Goal: Task Accomplishment & Management: Manage account settings

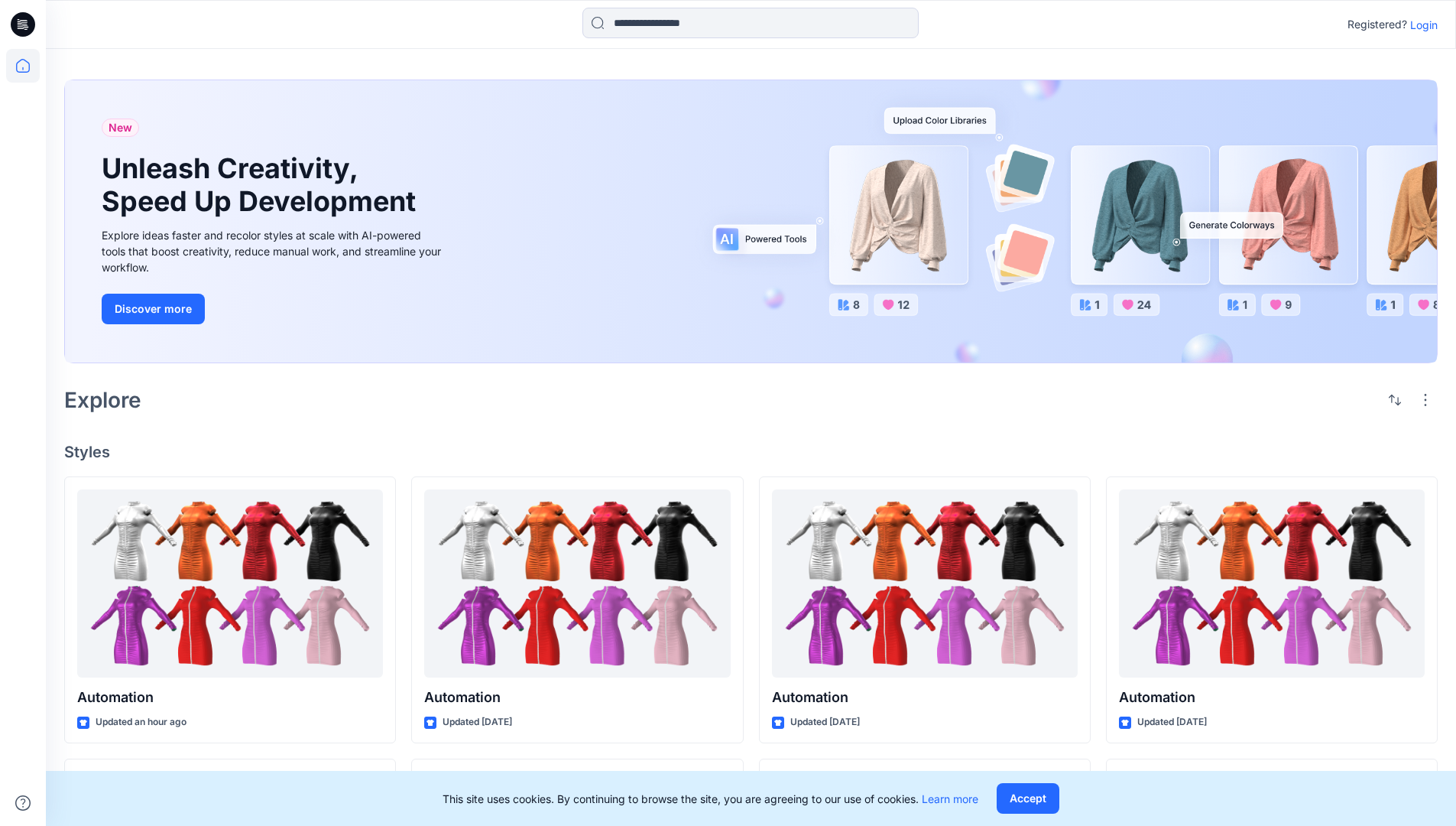
click at [1420, 25] on p "Login" at bounding box center [1423, 25] width 27 height 16
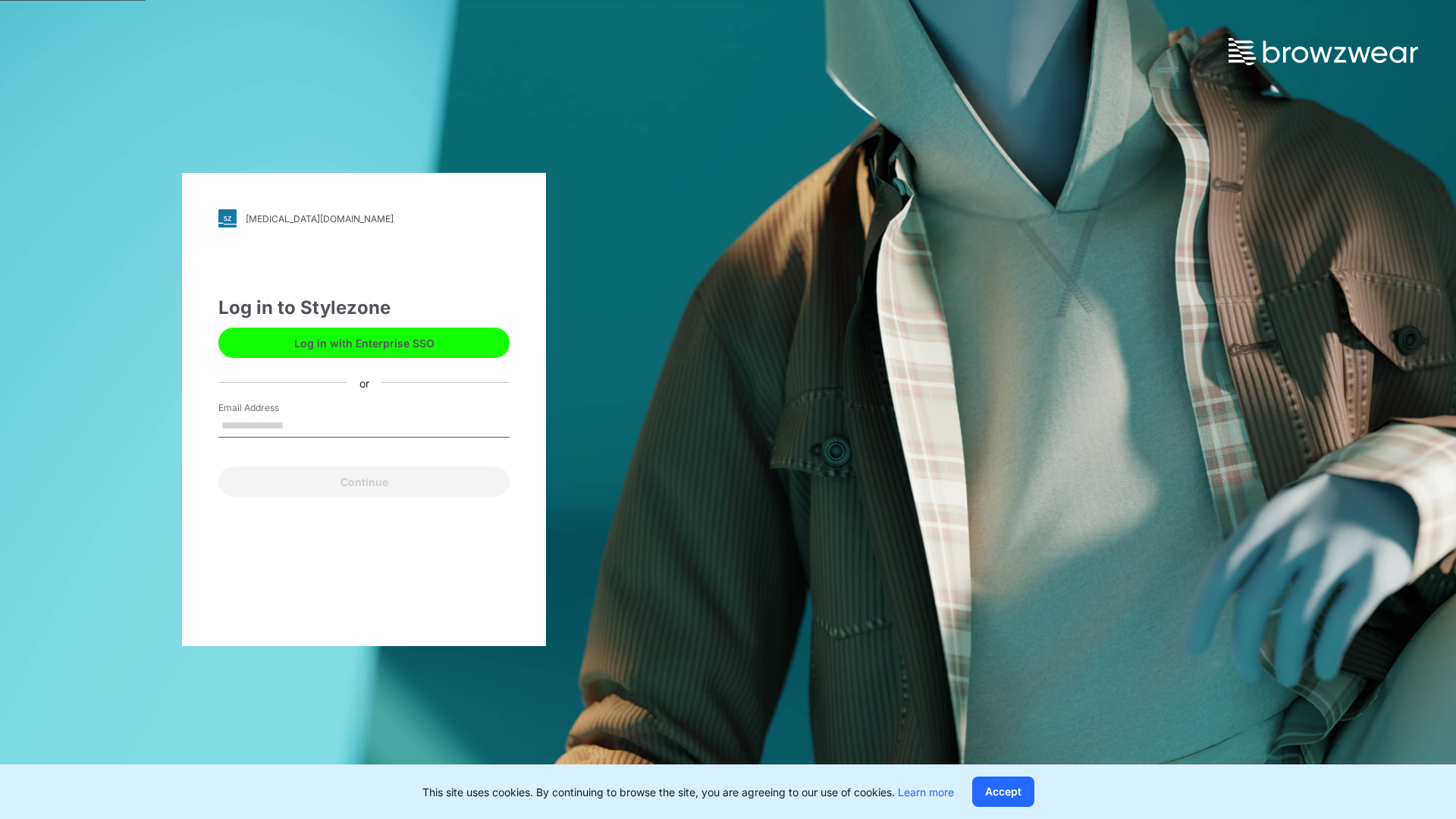
click at [299, 425] on input "Email Address" at bounding box center [364, 426] width 292 height 23
type input "**********"
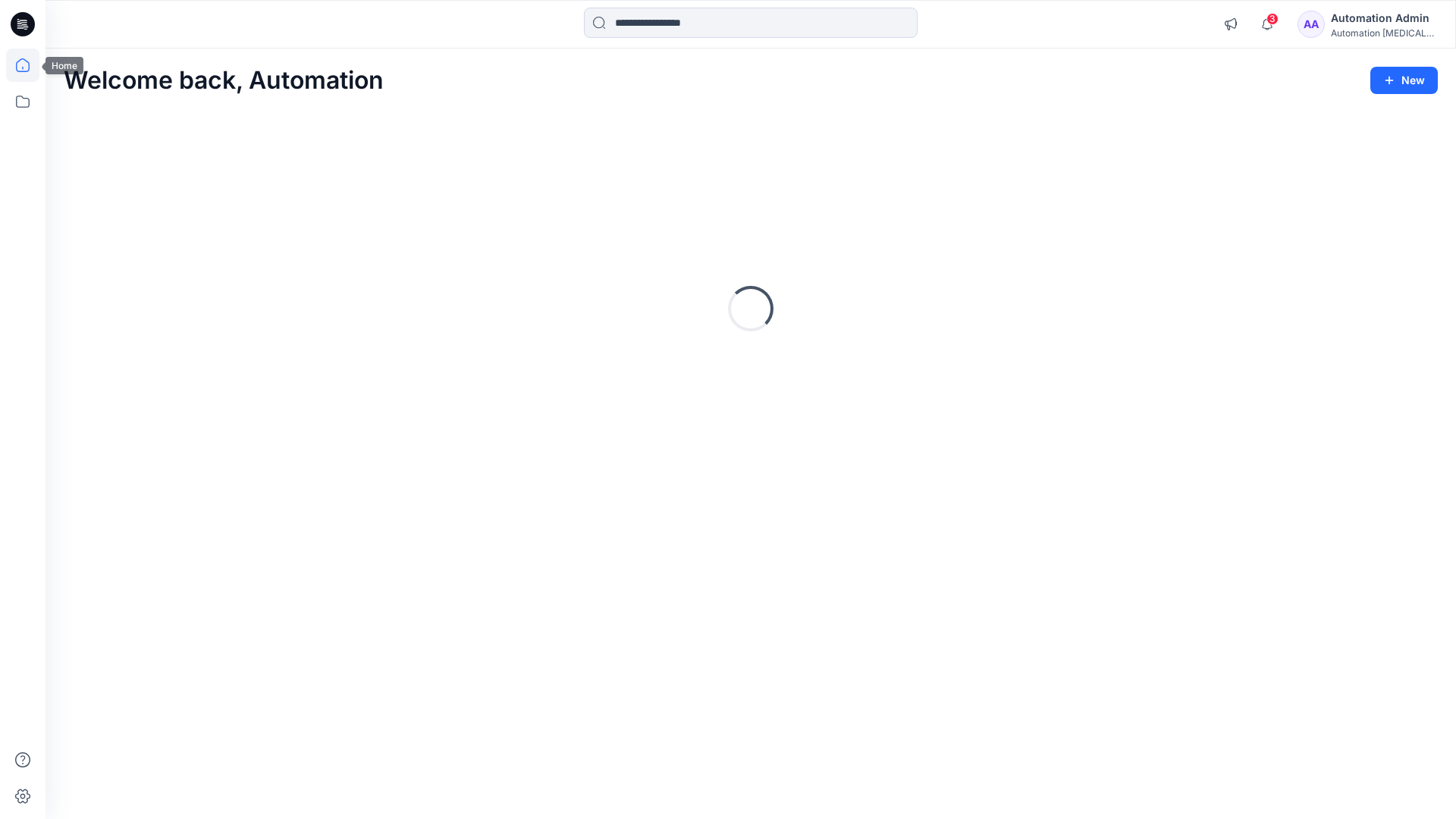
click at [29, 65] on icon at bounding box center [23, 65] width 14 height 14
click at [22, 99] on icon at bounding box center [22, 101] width 33 height 33
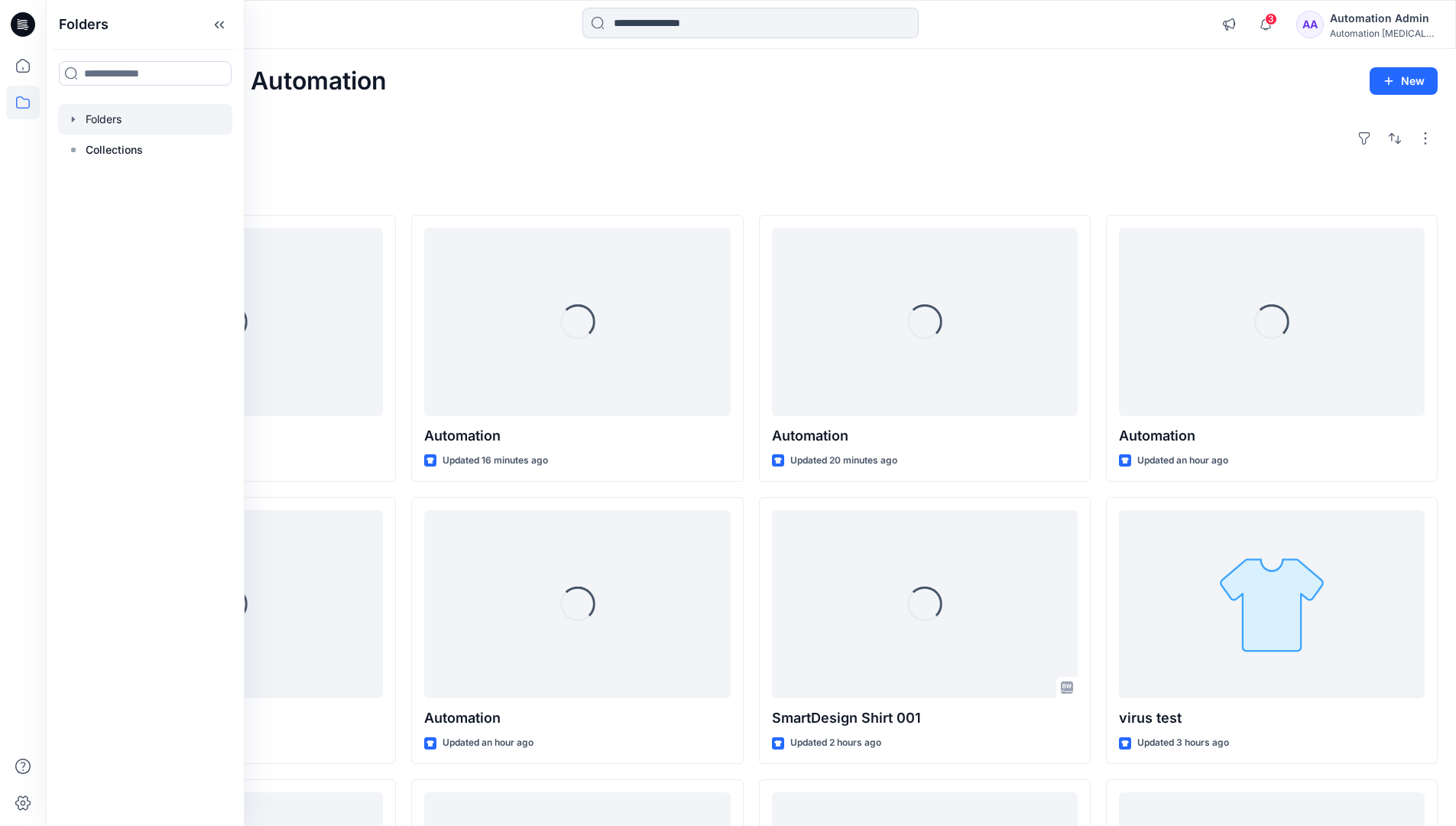
click at [95, 115] on div at bounding box center [145, 119] width 174 height 31
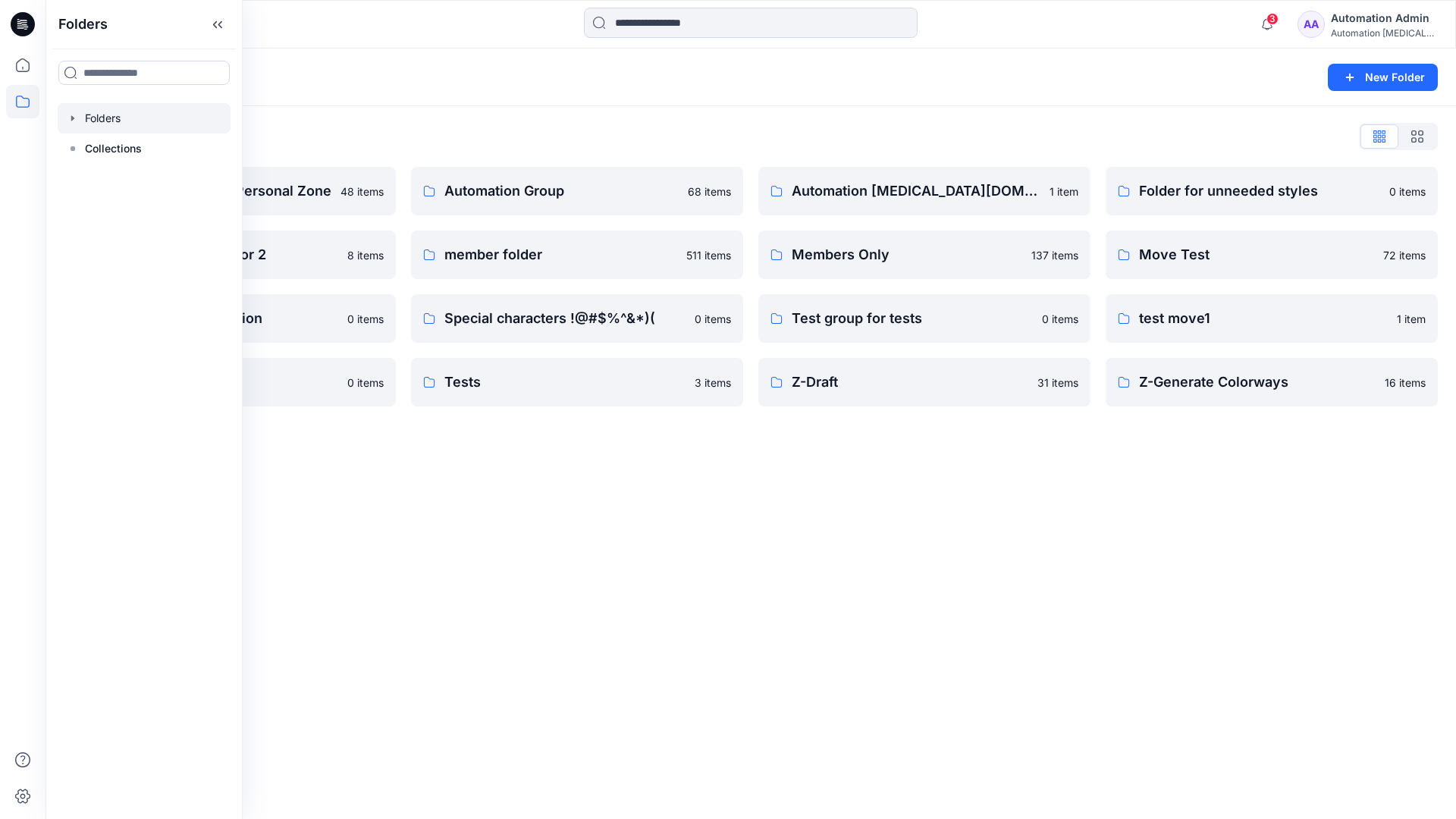
scroll to position [157, 0]
click at [513, 196] on p "Automation Group" at bounding box center [575, 190] width 263 height 21
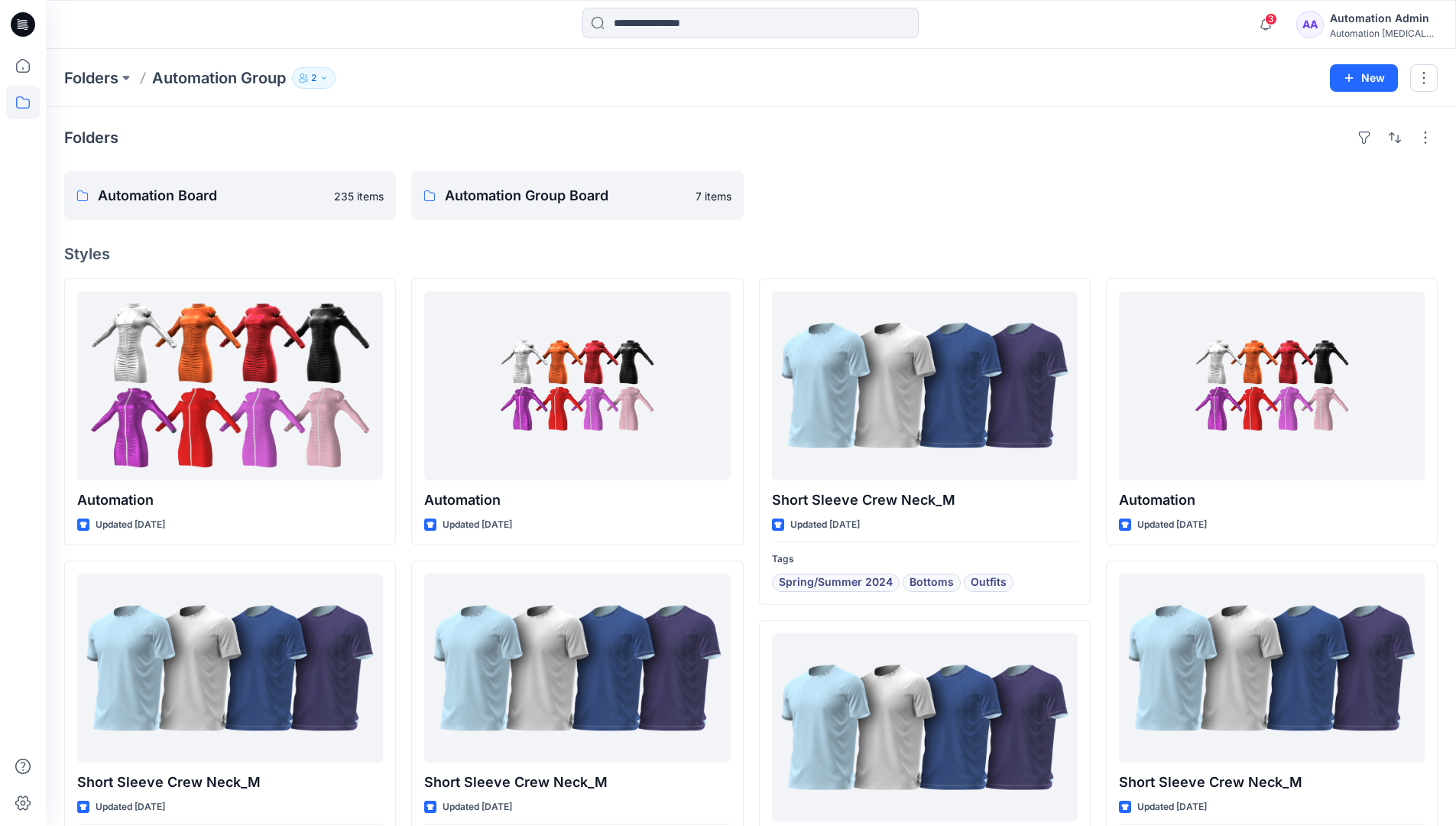
click at [329, 79] on icon "button" at bounding box center [324, 78] width 9 height 9
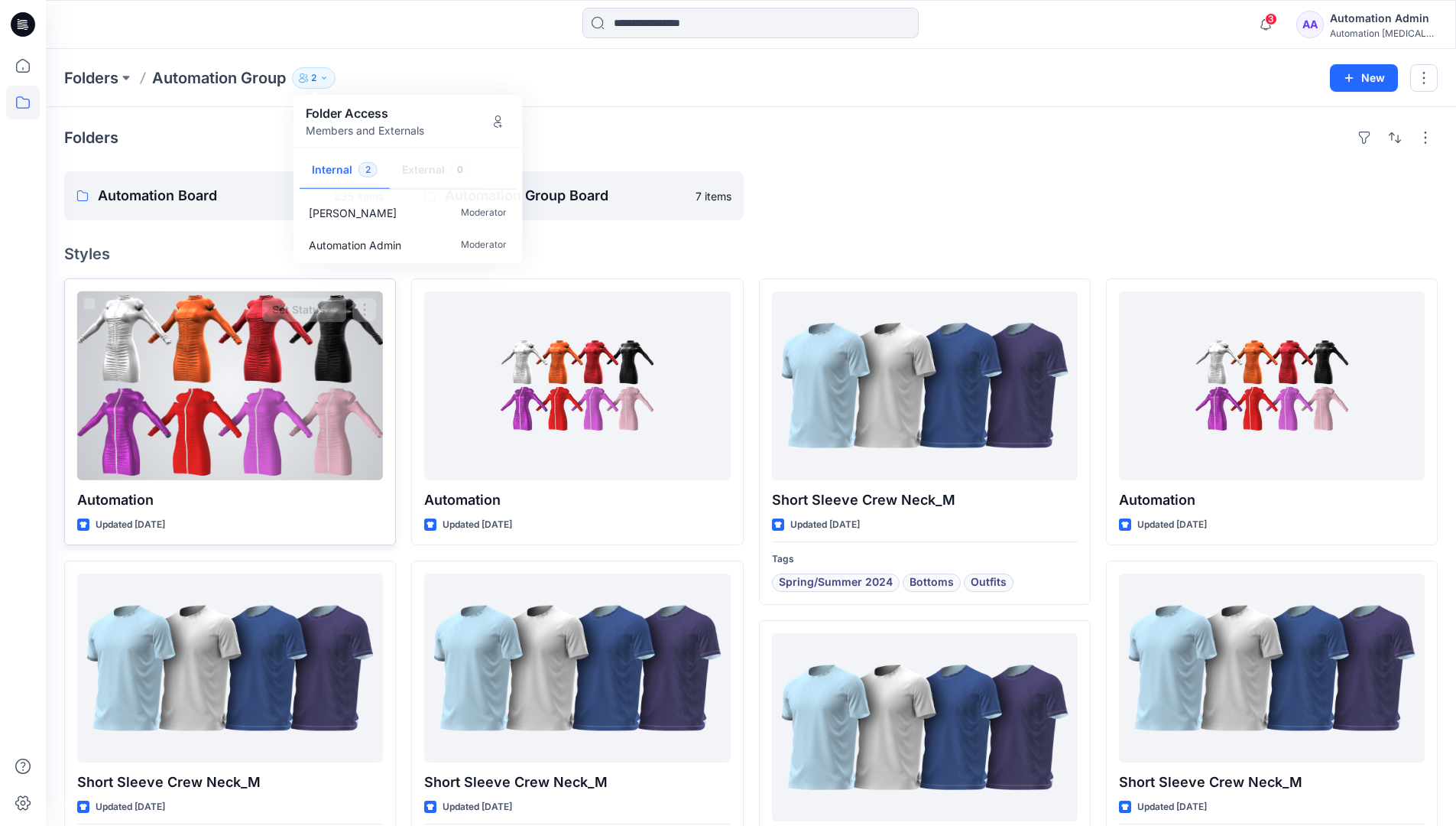
click at [333, 397] on div at bounding box center [230, 386] width 306 height 189
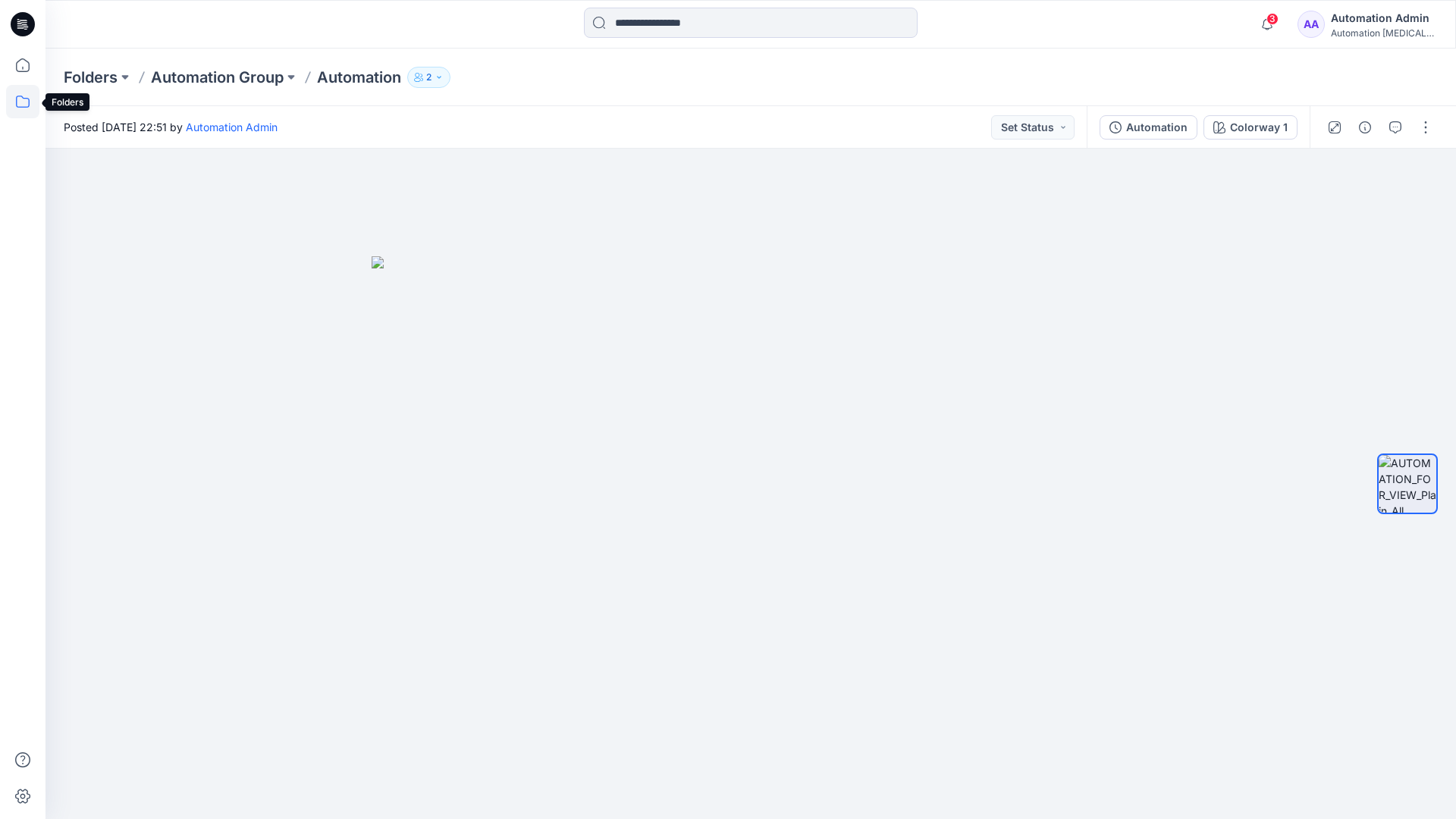
click at [13, 106] on icon at bounding box center [22, 101] width 33 height 33
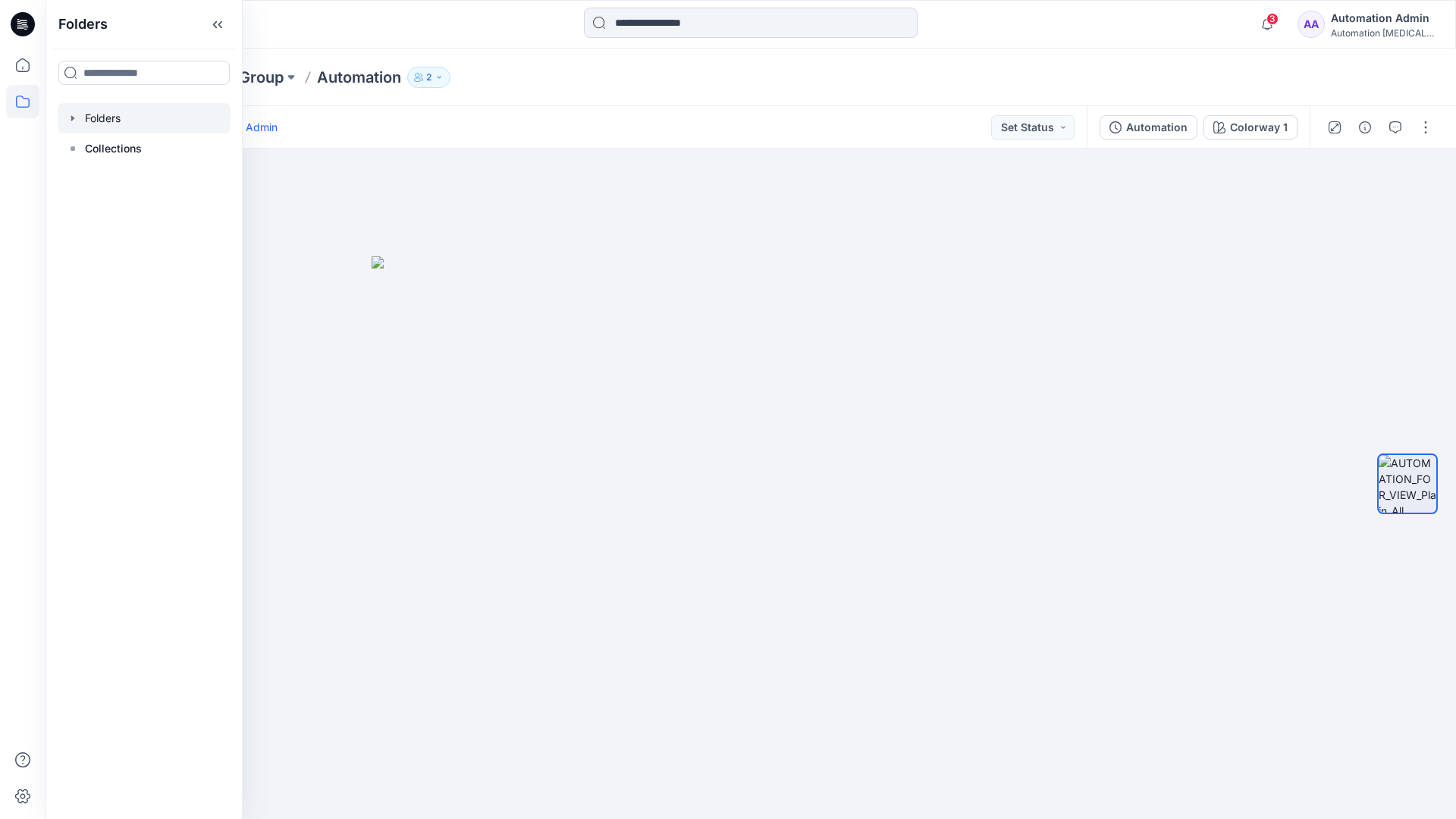
click at [89, 116] on div at bounding box center [144, 118] width 173 height 31
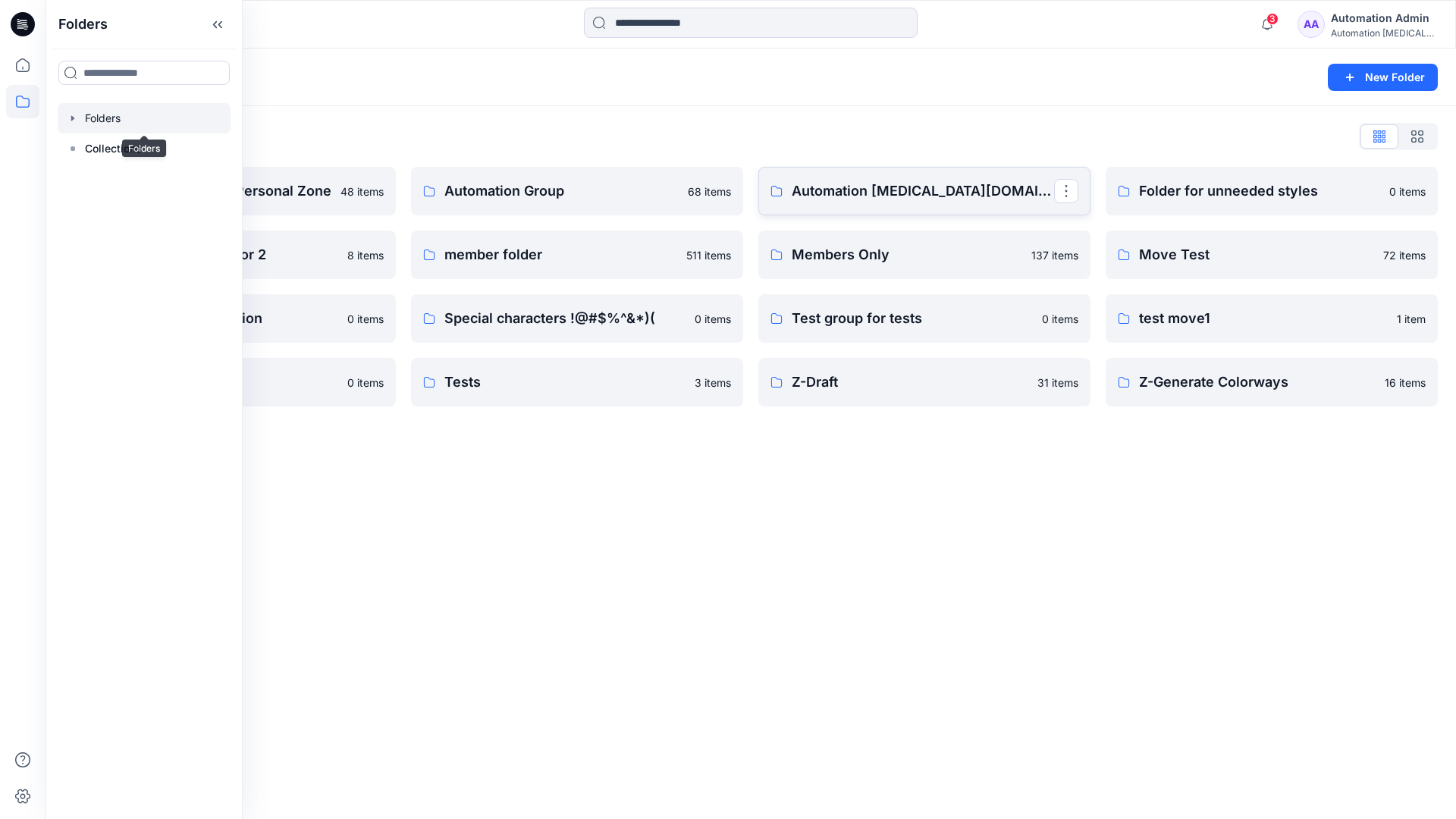
click at [884, 197] on p "Automation [MEDICAL_DATA][DOMAIN_NAME]" at bounding box center [923, 190] width 263 height 21
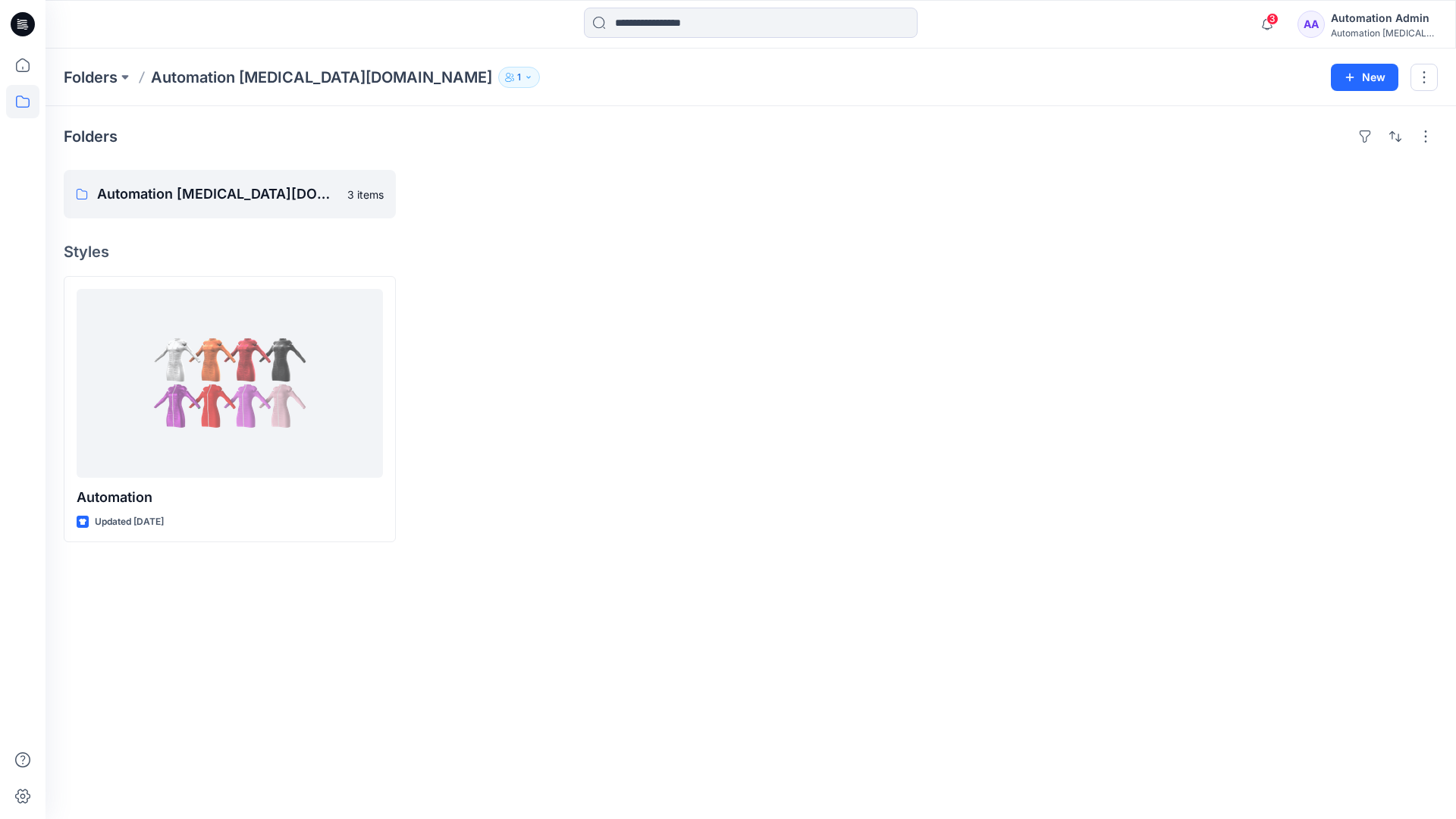
click at [524, 81] on icon "button" at bounding box center [529, 77] width 9 height 9
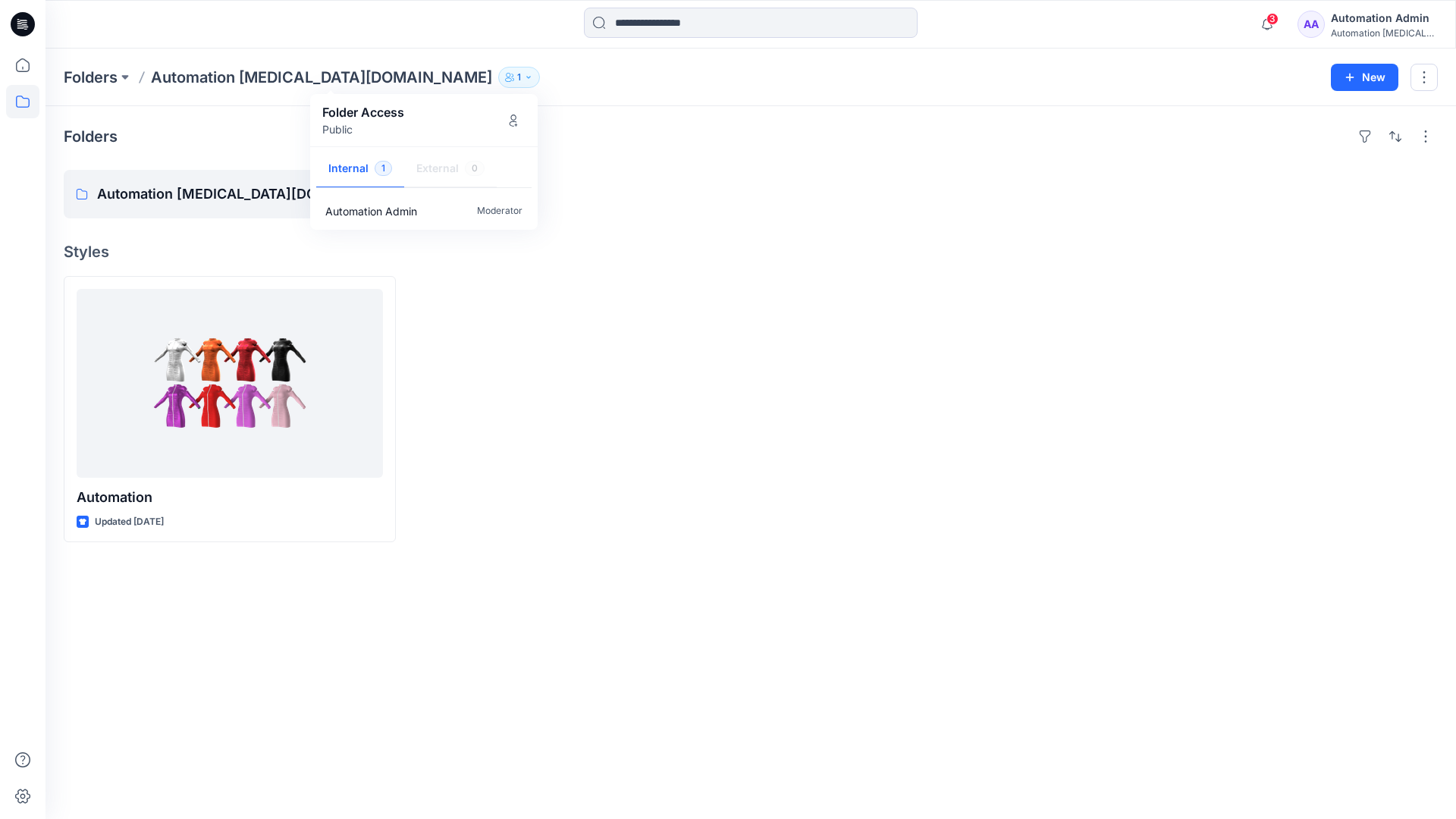
click at [1363, 24] on div "Automation Admin" at bounding box center [1384, 18] width 106 height 18
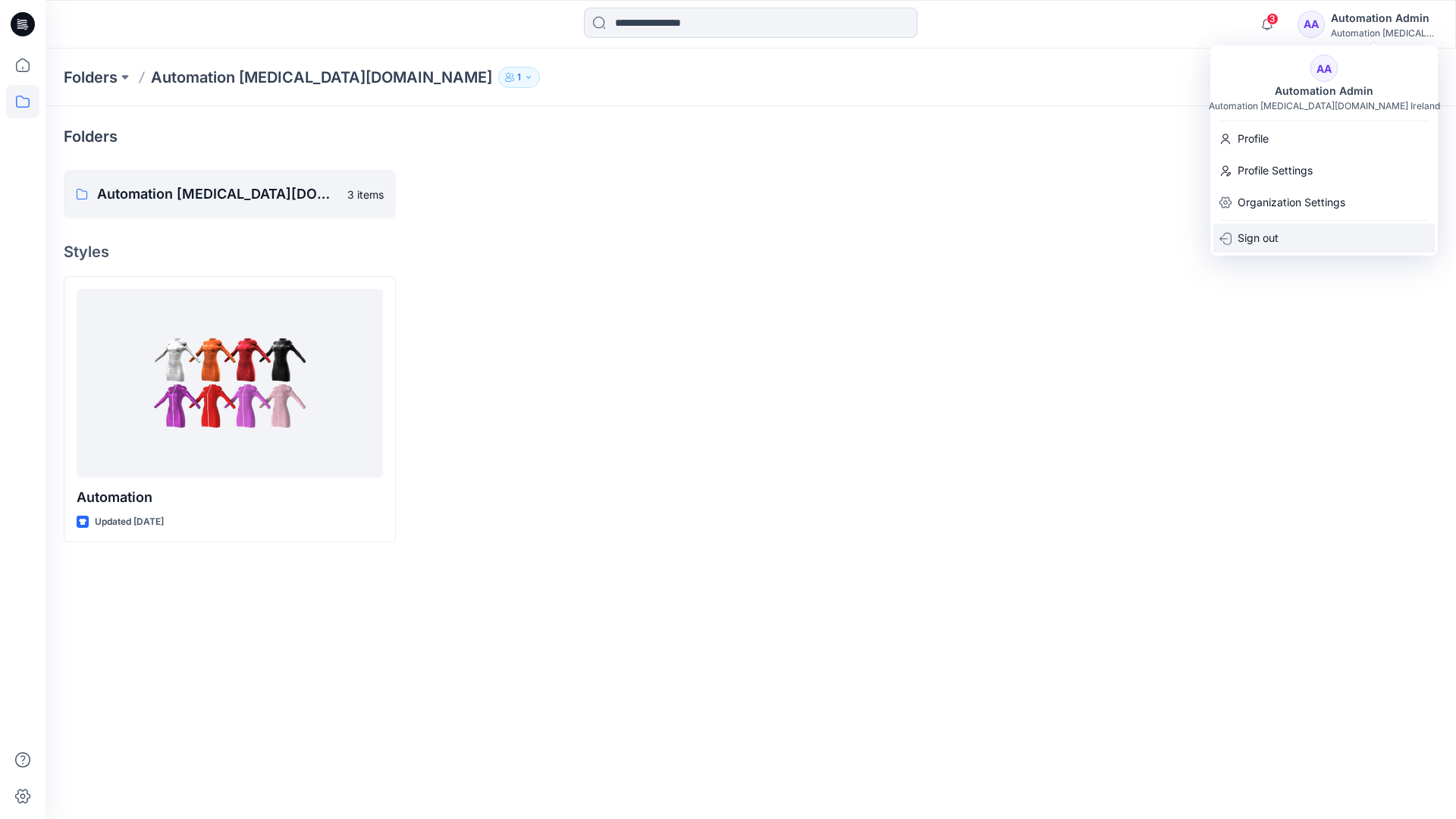
click at [1283, 234] on div "Sign out" at bounding box center [1324, 238] width 222 height 29
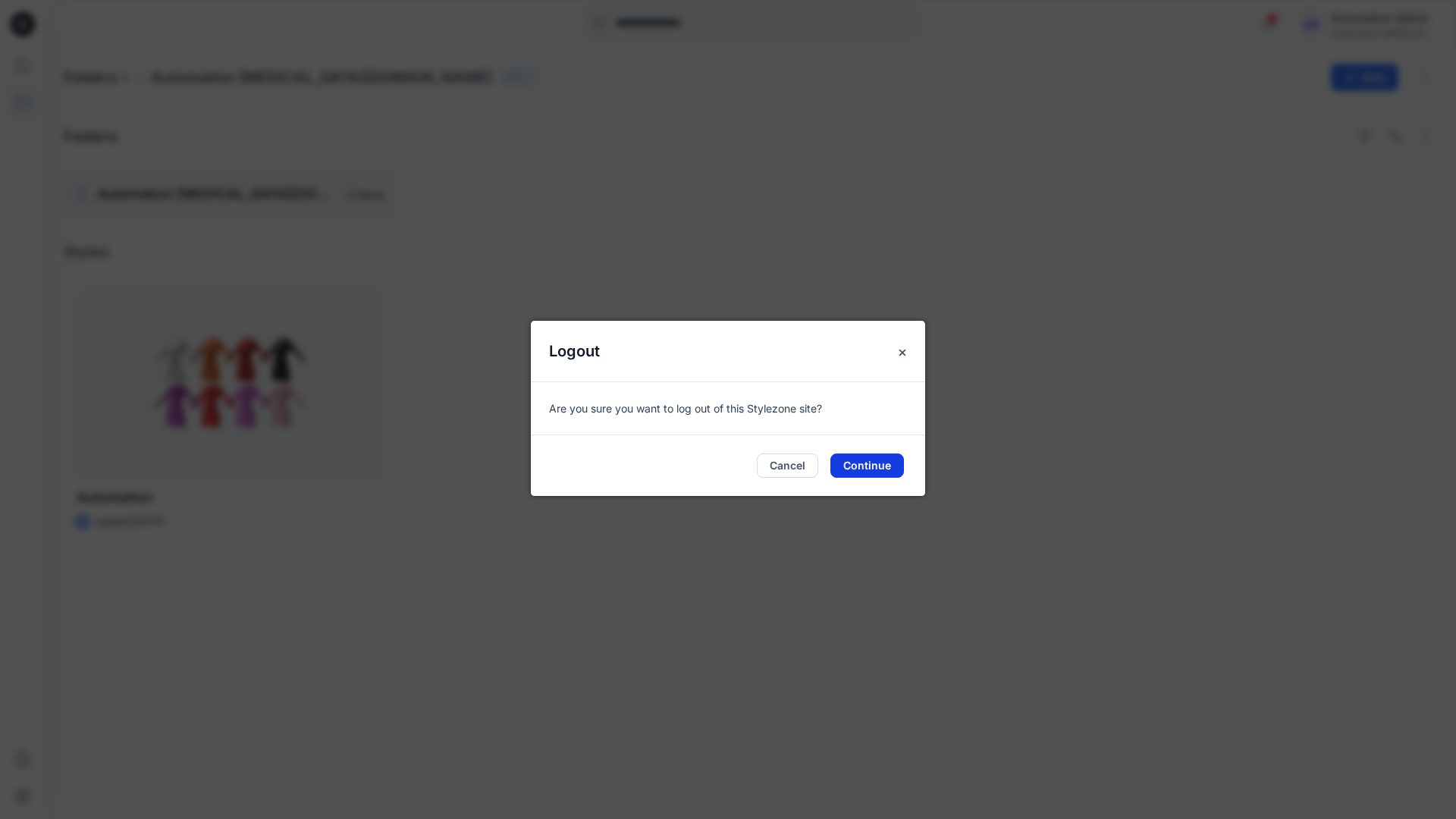
click at [871, 461] on button "Continue" at bounding box center [867, 466] width 74 height 25
